Goal: Check status

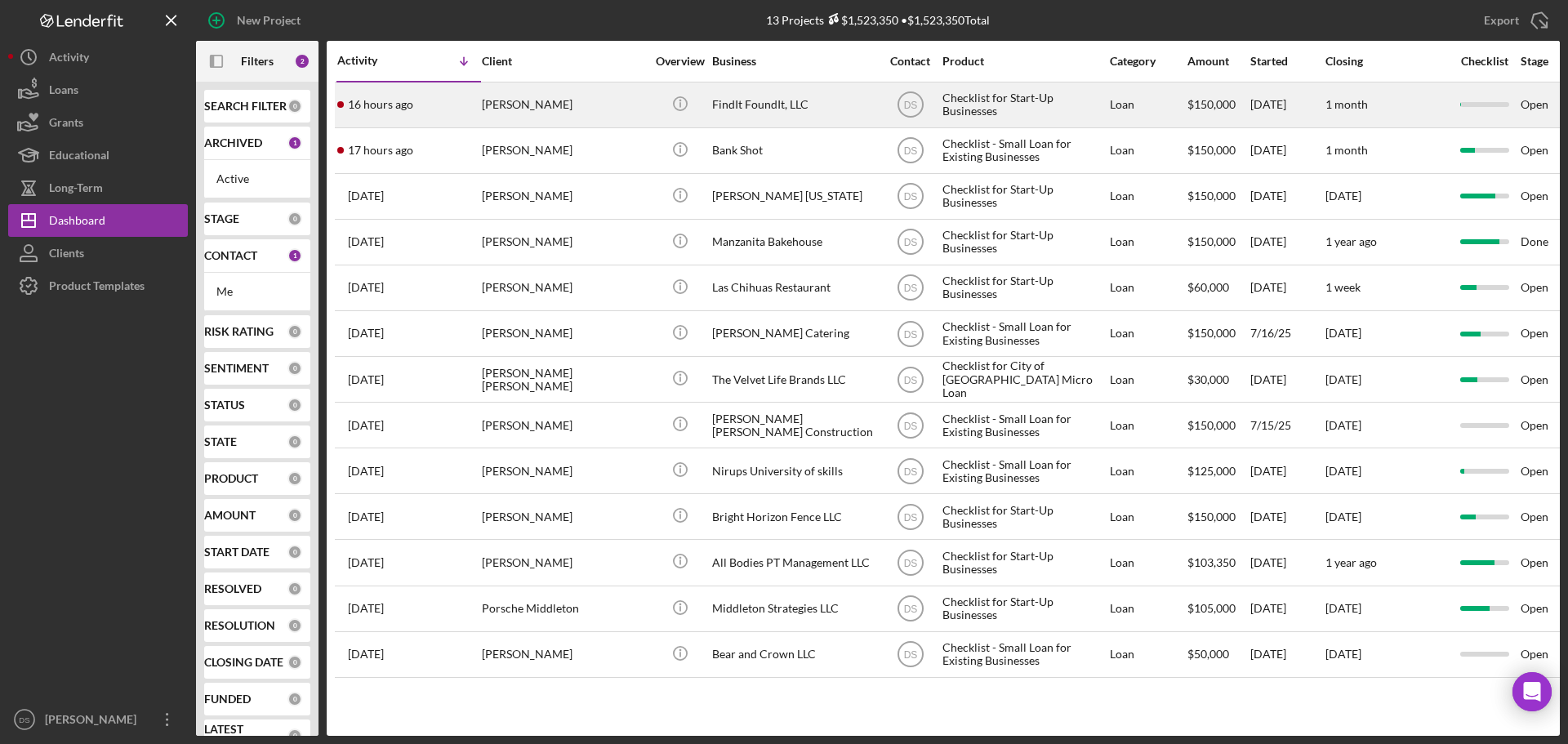
click at [773, 113] on div "FindIt FoundIt, LLC" at bounding box center [794, 105] width 164 height 43
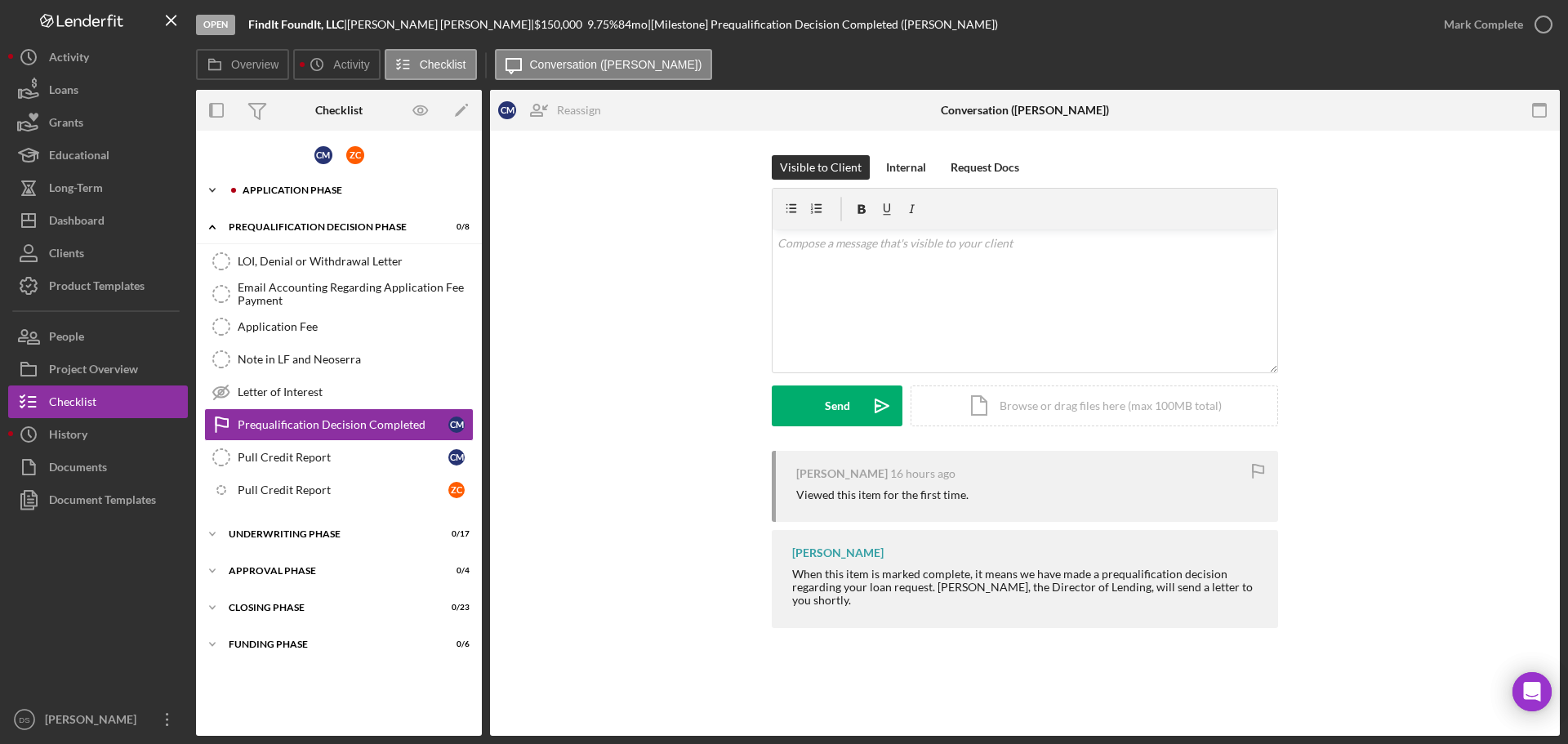
click at [319, 185] on div "Icon/Expander Application Phase 3 / 40" at bounding box center [338, 190] width 286 height 33
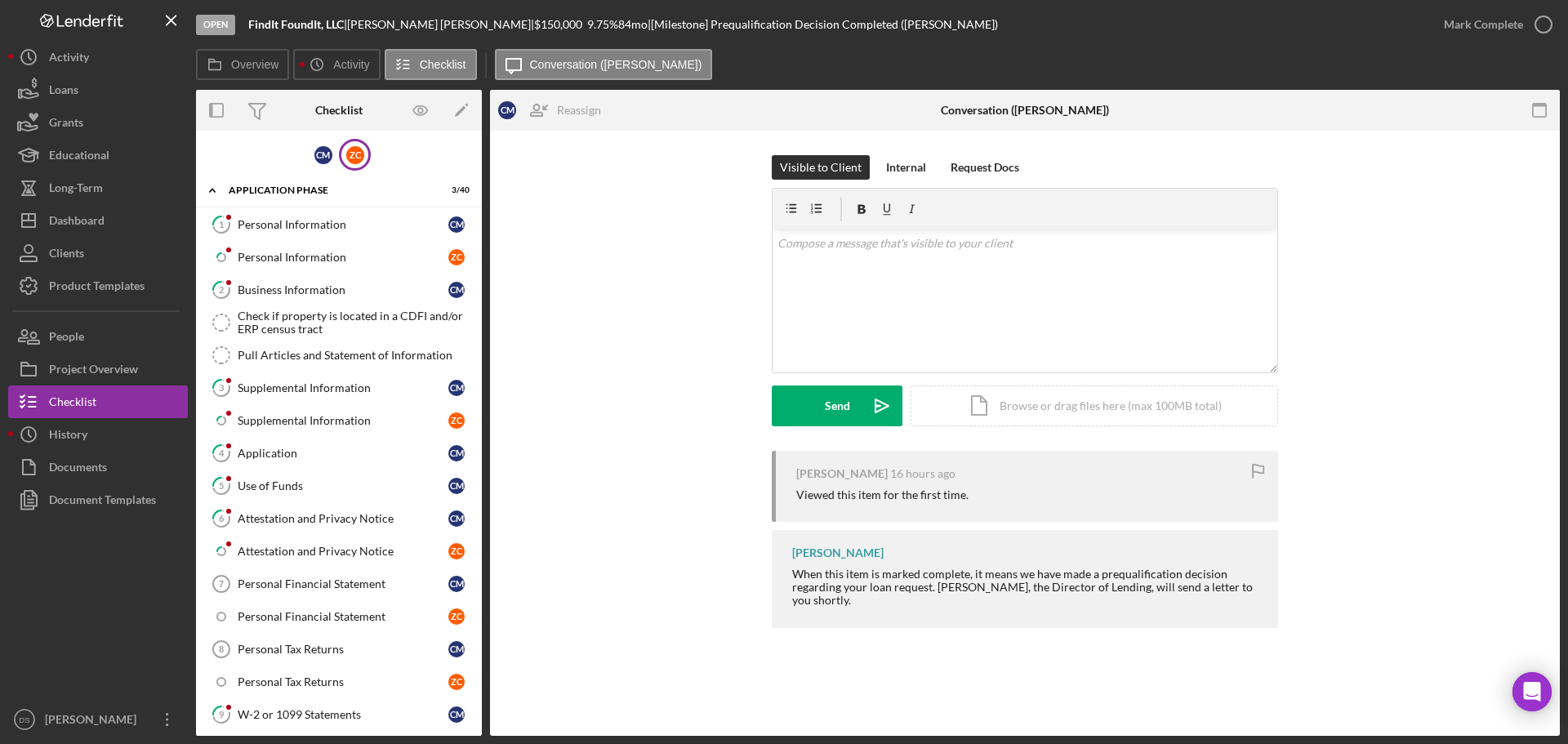
click at [355, 165] on div "Z C" at bounding box center [355, 154] width 32 height 32
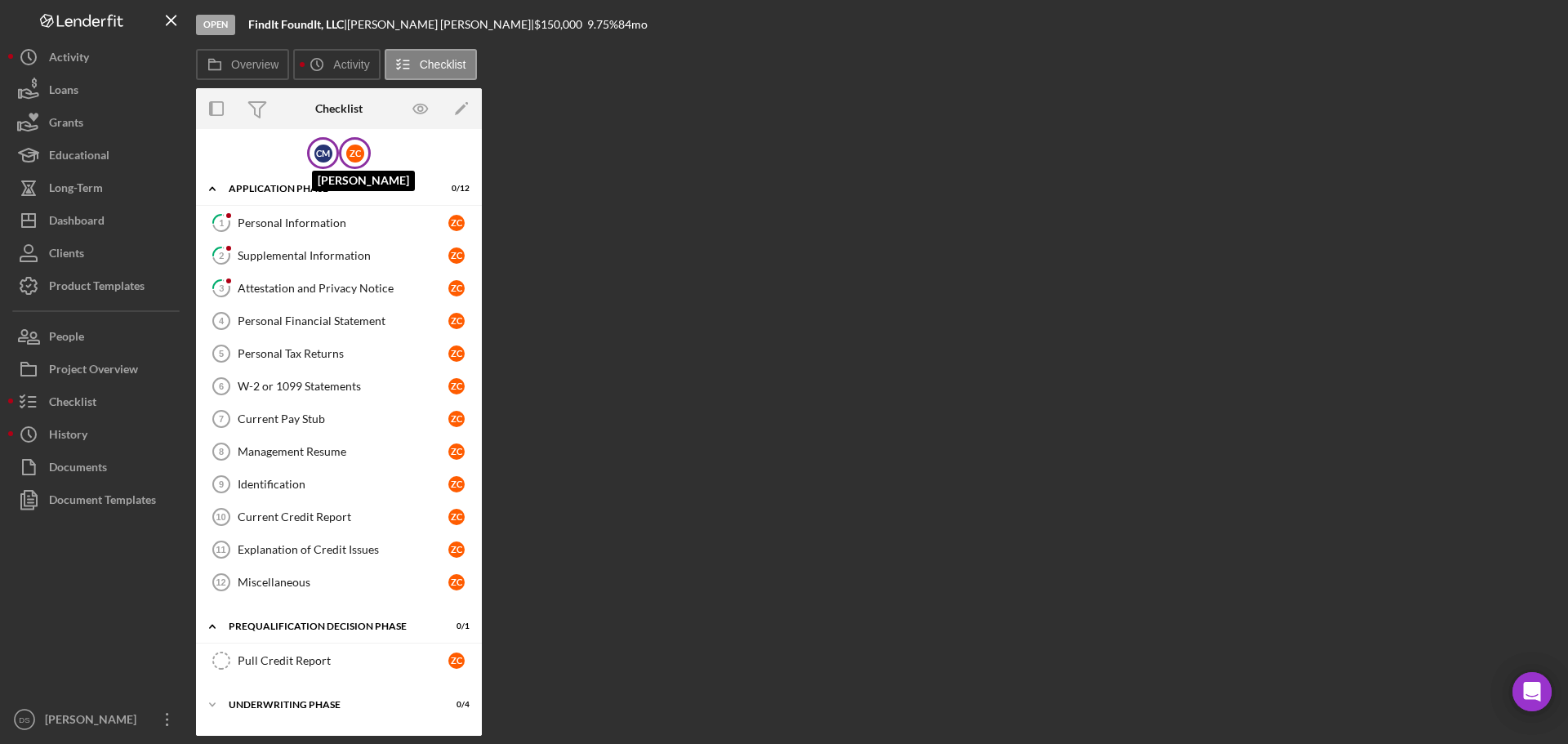
click at [321, 158] on div "C M" at bounding box center [323, 153] width 18 height 18
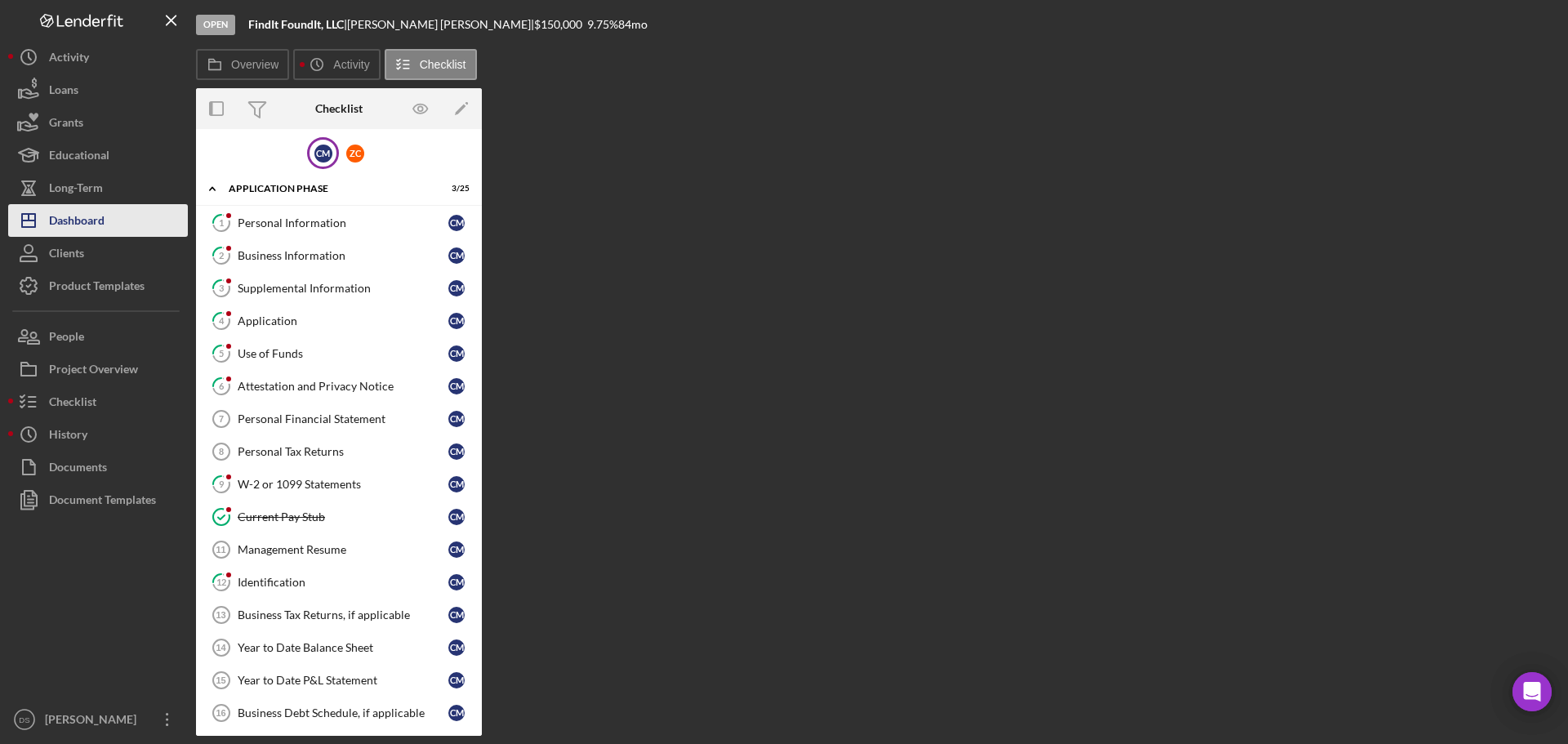
click at [99, 209] on div "Dashboard" at bounding box center [76, 222] width 55 height 37
